Goal: Task Accomplishment & Management: Manage account settings

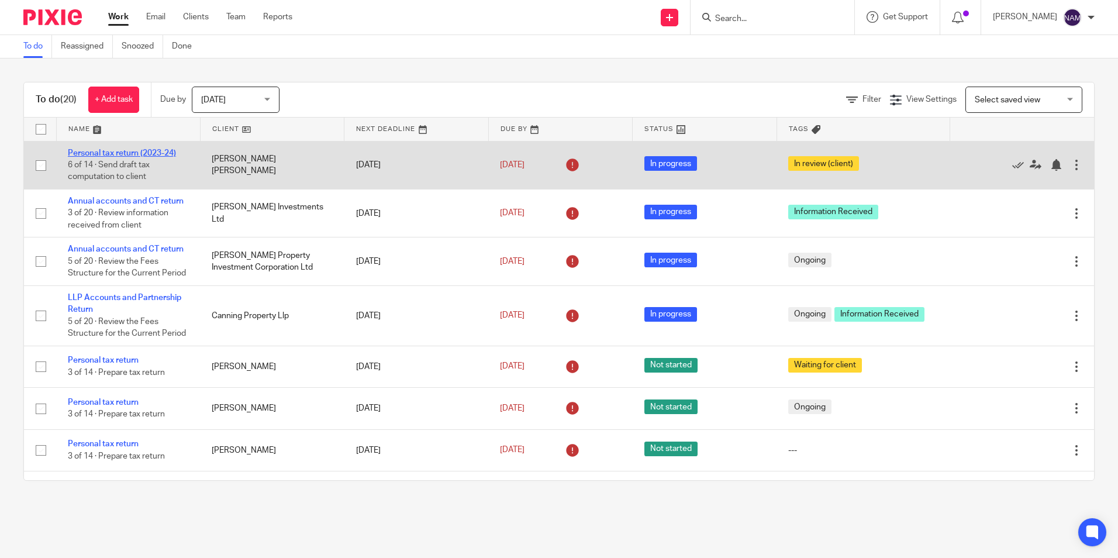
drag, startPoint x: 0, startPoint y: 0, endPoint x: 148, endPoint y: 155, distance: 215.0
click at [146, 147] on td "Personal tax return (2023-24) 6 of 14 · Send draft tax computation to client" at bounding box center [128, 165] width 144 height 48
click at [150, 152] on link "Personal tax return (2023-24)" at bounding box center [122, 153] width 108 height 8
